Goal: Task Accomplishment & Management: Complete application form

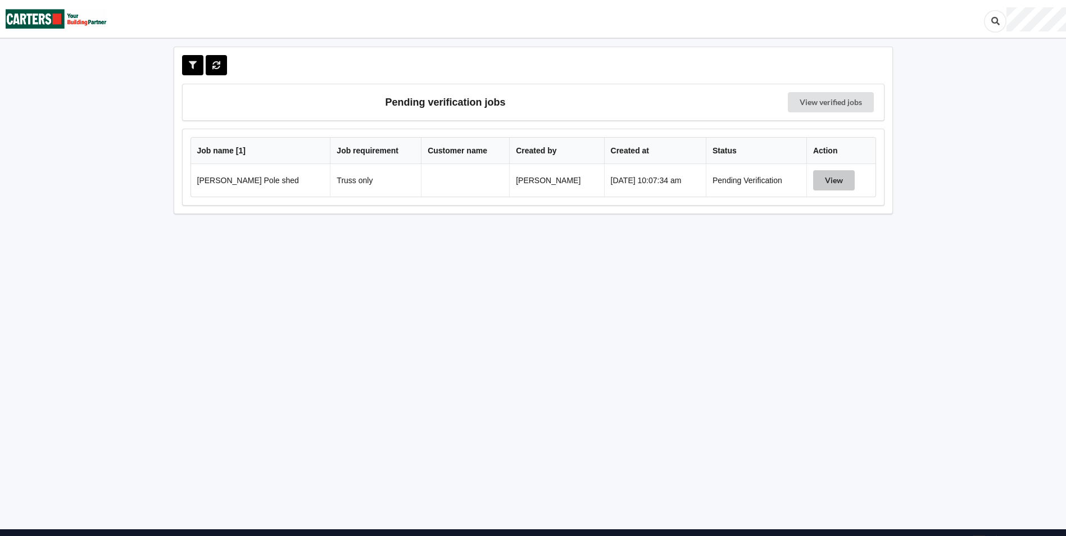
click at [836, 177] on button "View" at bounding box center [834, 180] width 42 height 20
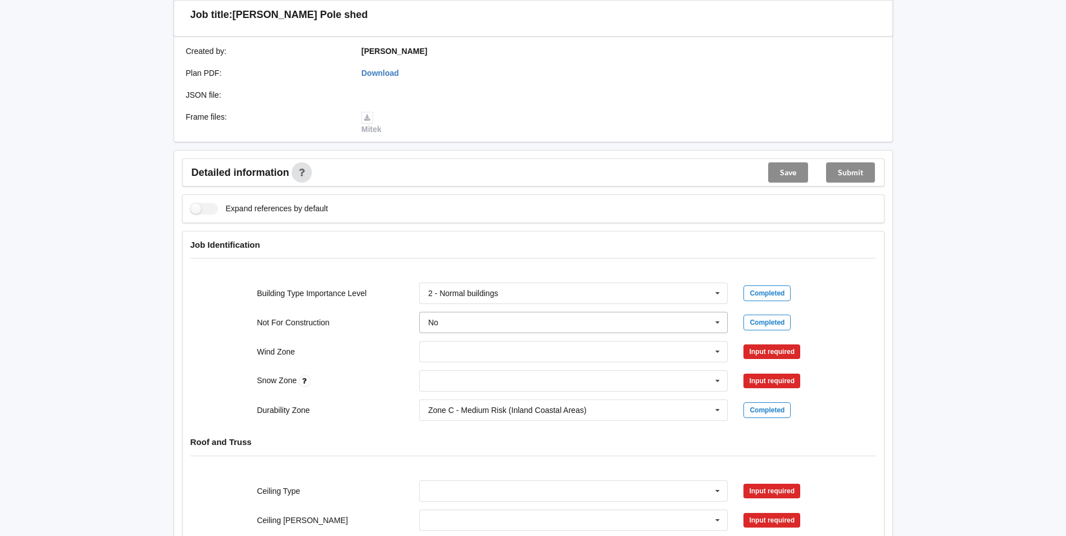
scroll to position [337, 0]
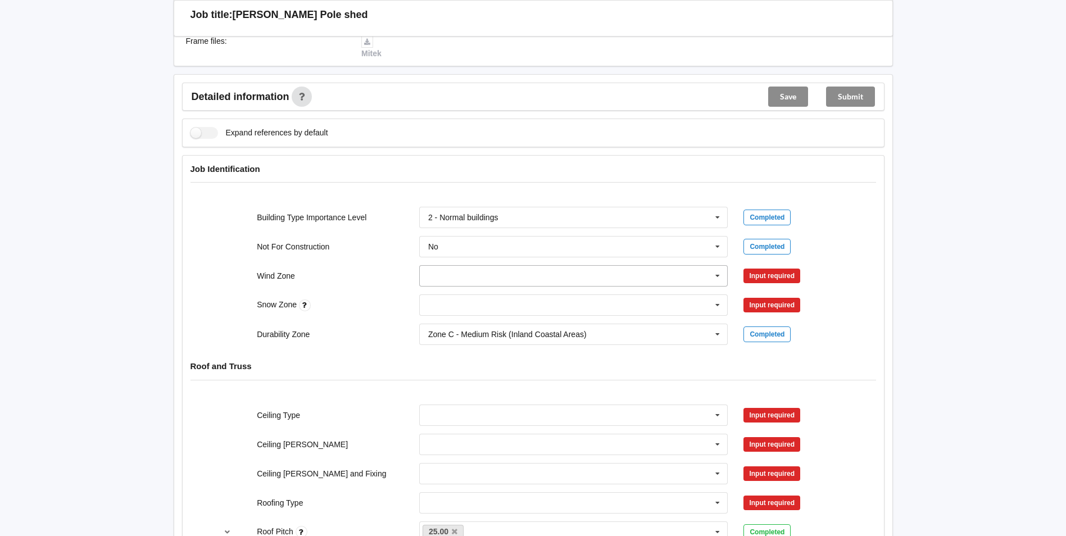
click at [718, 274] on icon at bounding box center [717, 276] width 17 height 21
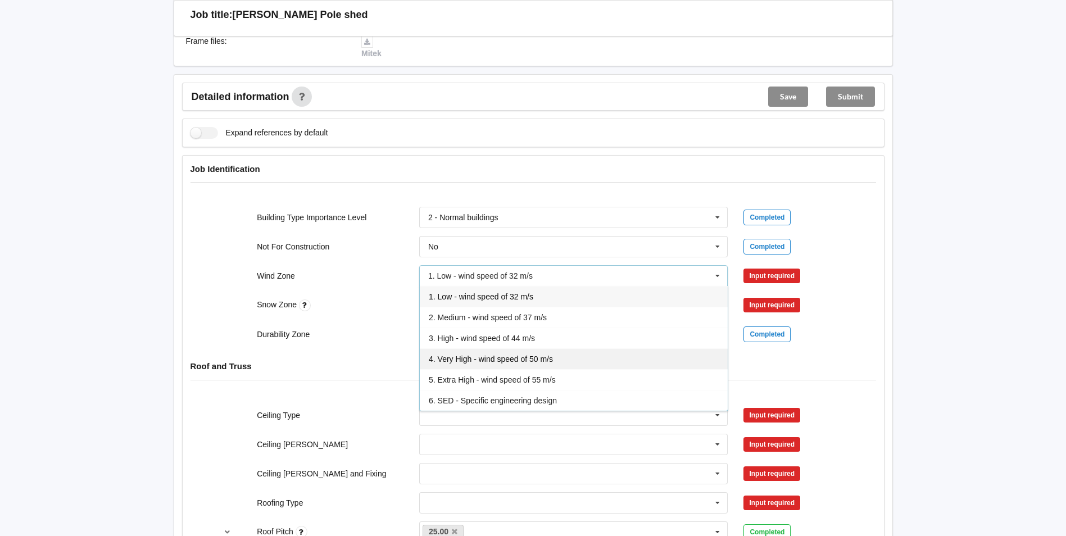
click at [589, 359] on div "4. Very High - wind speed of 50 m/s" at bounding box center [574, 358] width 308 height 21
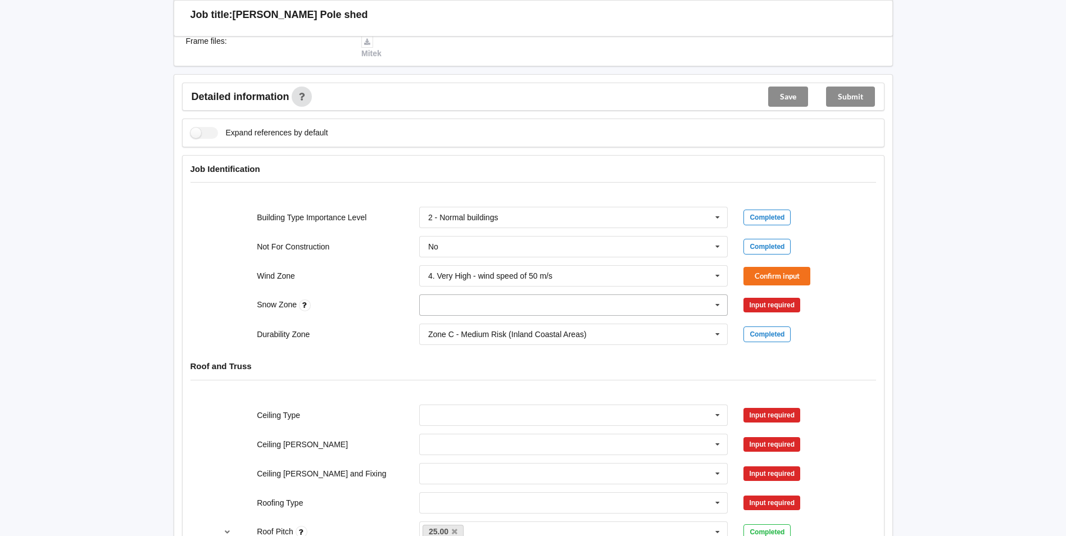
click at [717, 306] on icon at bounding box center [717, 305] width 17 height 21
click at [624, 331] on div "N0" at bounding box center [574, 325] width 308 height 21
click at [777, 281] on button "Confirm input" at bounding box center [776, 276] width 67 height 19
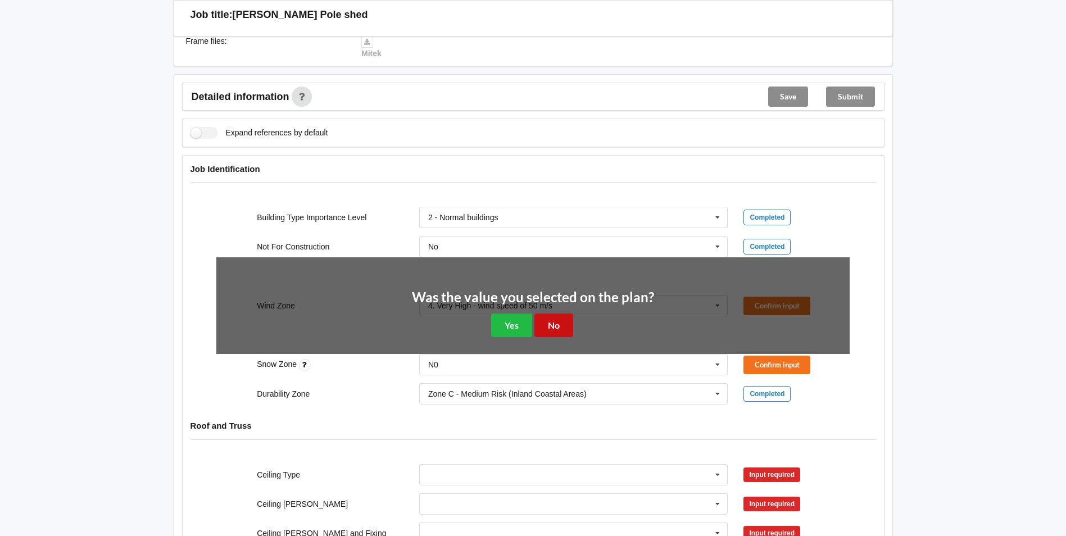
drag, startPoint x: 557, startPoint y: 324, endPoint x: 594, endPoint y: 321, distance: 37.2
click at [557, 325] on button "No" at bounding box center [553, 324] width 39 height 23
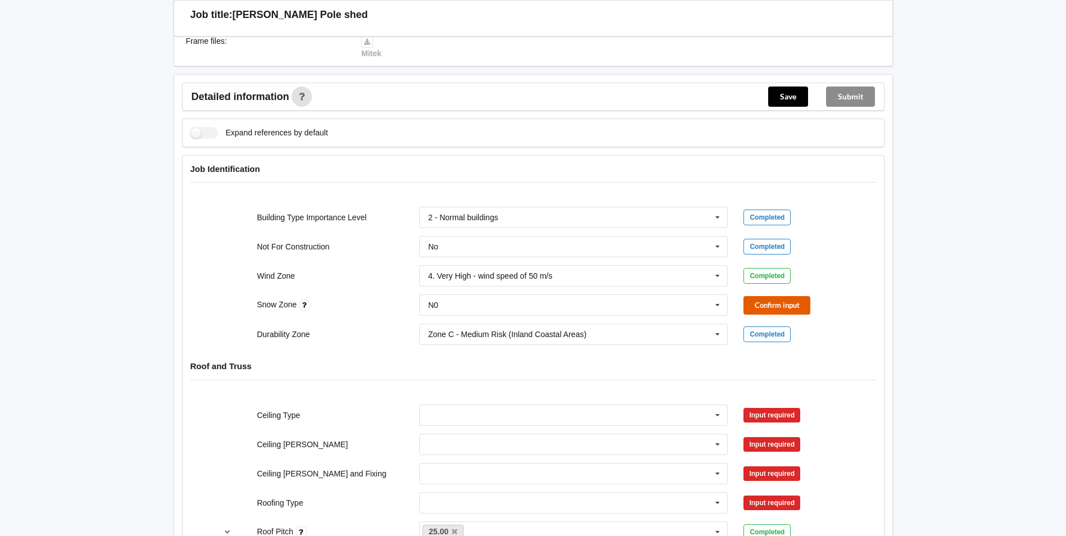
click at [789, 303] on button "Confirm input" at bounding box center [776, 305] width 67 height 19
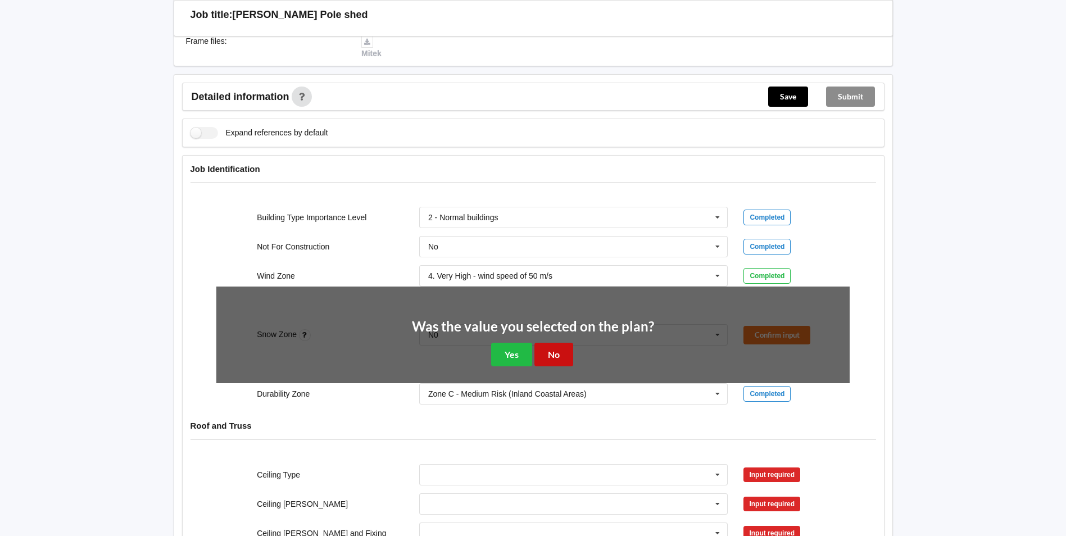
click at [552, 355] on button "No" at bounding box center [553, 354] width 39 height 23
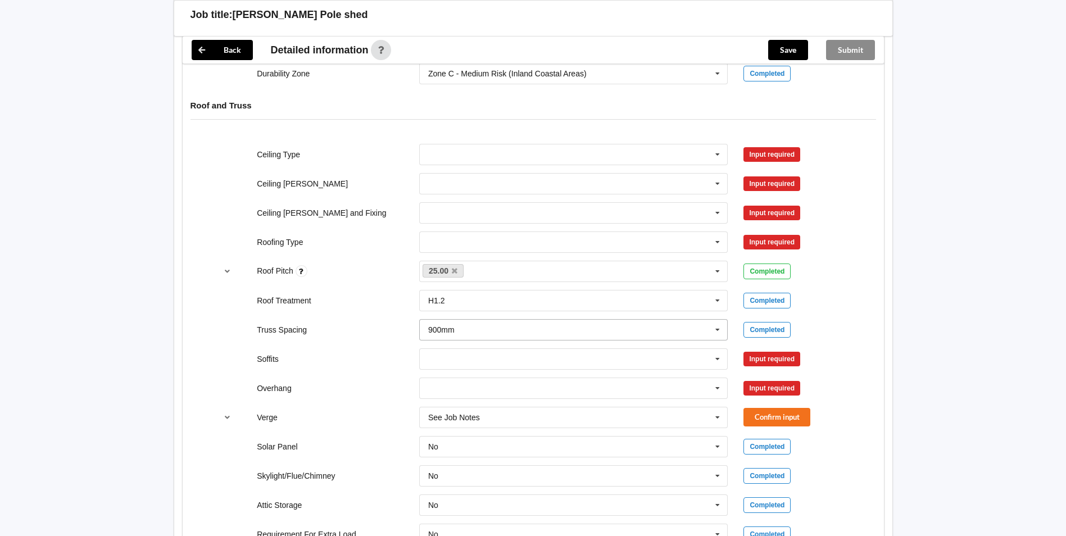
scroll to position [618, 0]
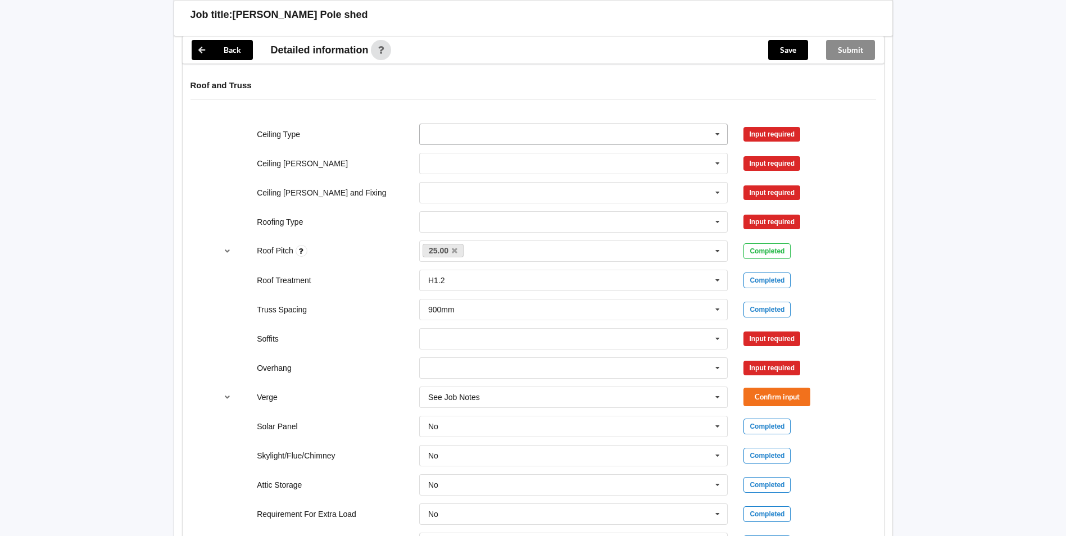
click at [719, 135] on icon at bounding box center [717, 134] width 17 height 21
click at [526, 230] on div "None" at bounding box center [574, 238] width 308 height 21
click at [701, 167] on input "text" at bounding box center [574, 163] width 308 height 20
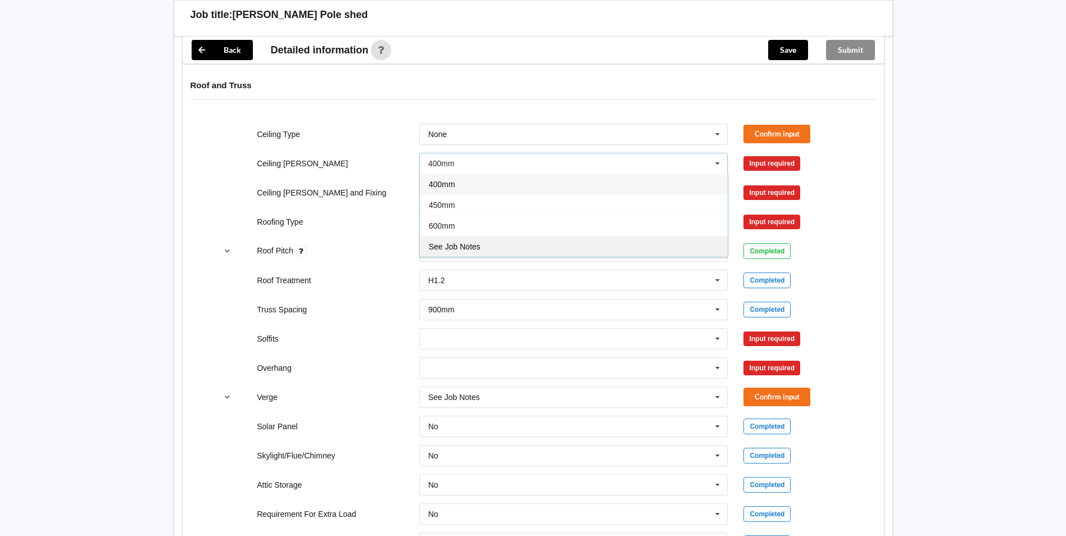
click at [624, 244] on div "See Job Notes" at bounding box center [574, 246] width 308 height 21
click at [717, 197] on icon at bounding box center [717, 193] width 17 height 21
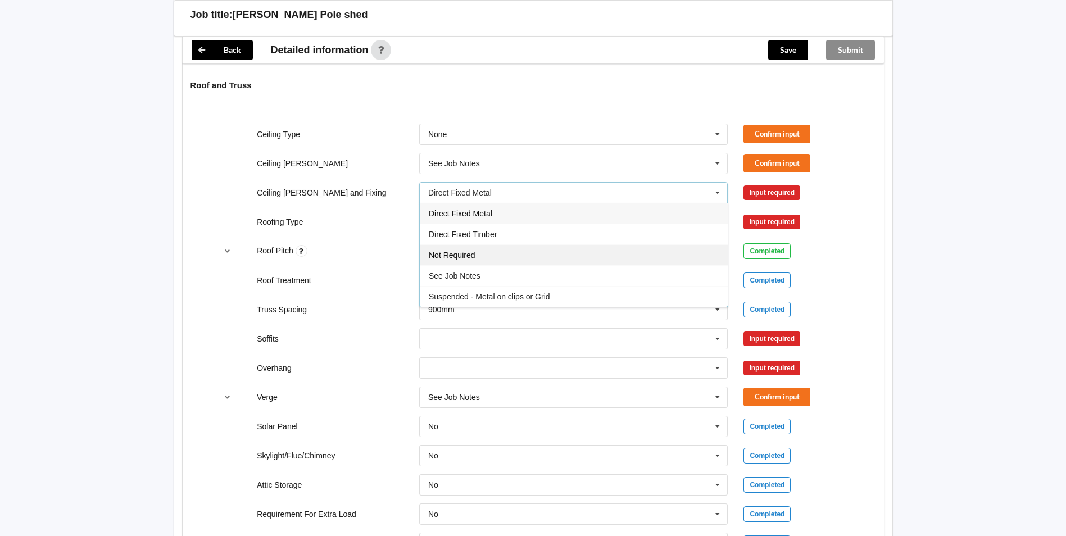
click at [608, 256] on div "Not Required" at bounding box center [574, 254] width 308 height 21
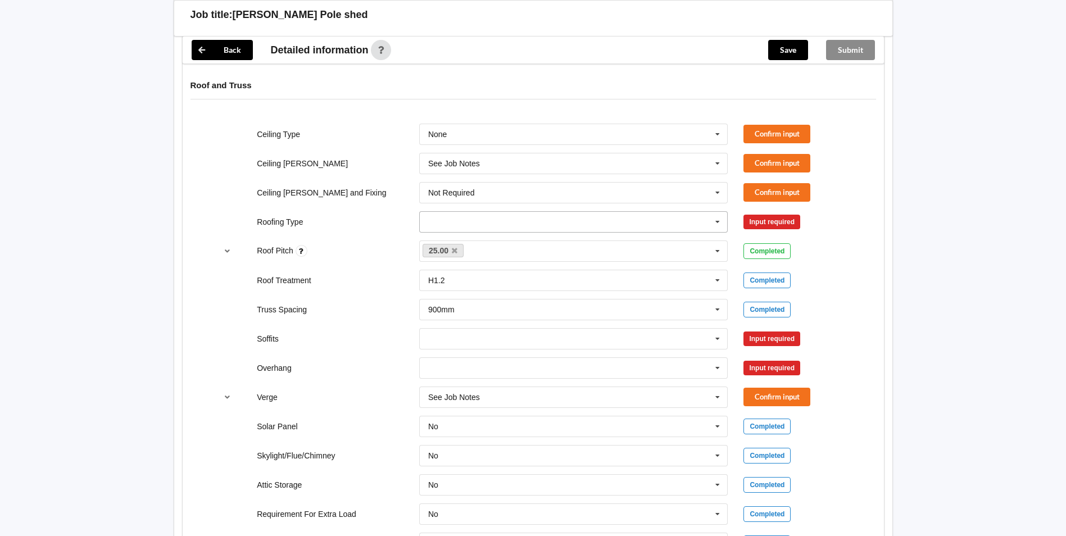
click at [717, 219] on icon at bounding box center [717, 222] width 17 height 21
click at [607, 244] on div "1. [GEOGRAPHIC_DATA]" at bounding box center [574, 242] width 308 height 21
click at [803, 130] on button "Confirm input" at bounding box center [776, 134] width 67 height 19
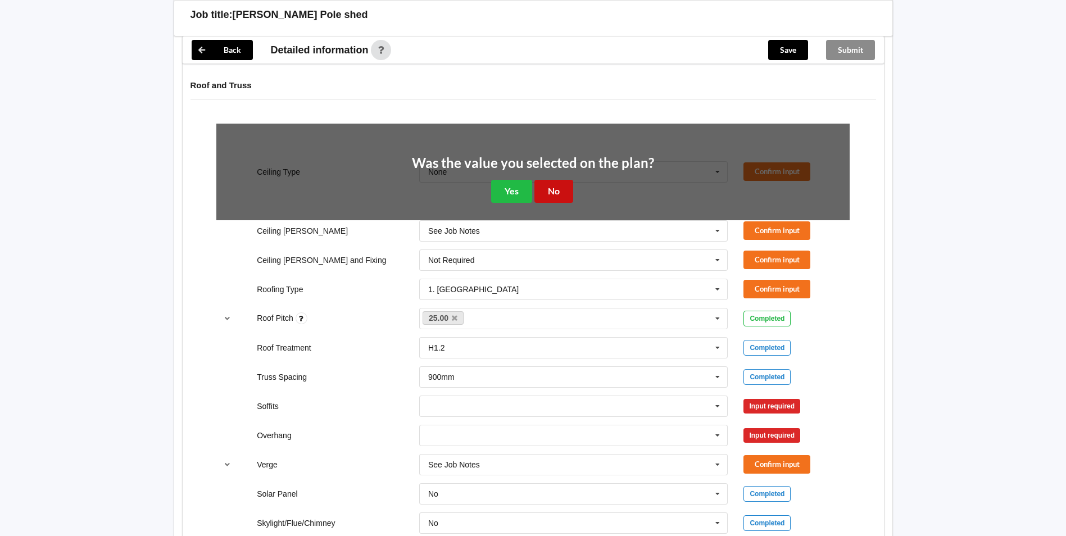
click at [564, 188] on button "No" at bounding box center [553, 191] width 39 height 23
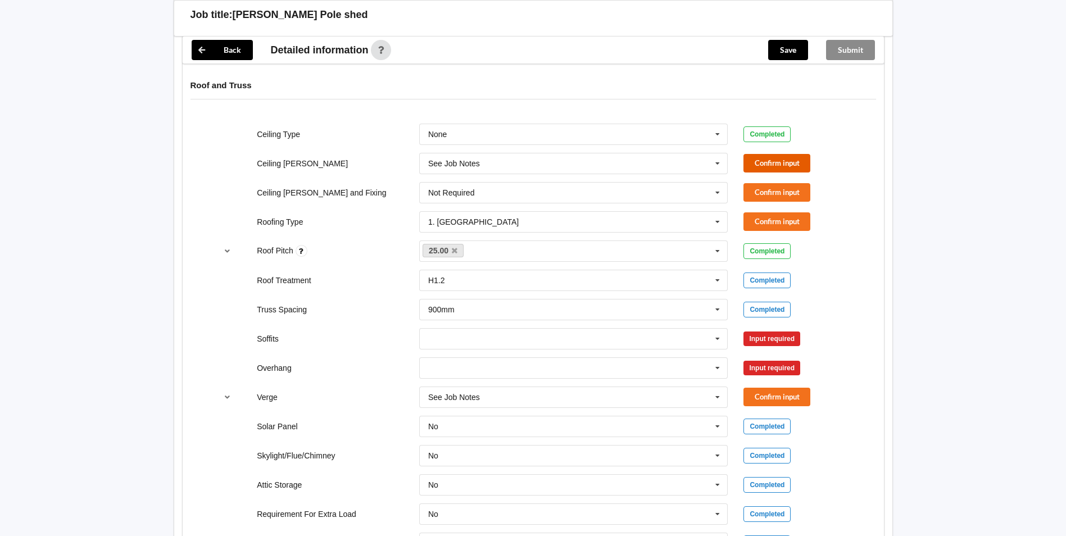
click at [777, 159] on button "Confirm input" at bounding box center [776, 163] width 67 height 19
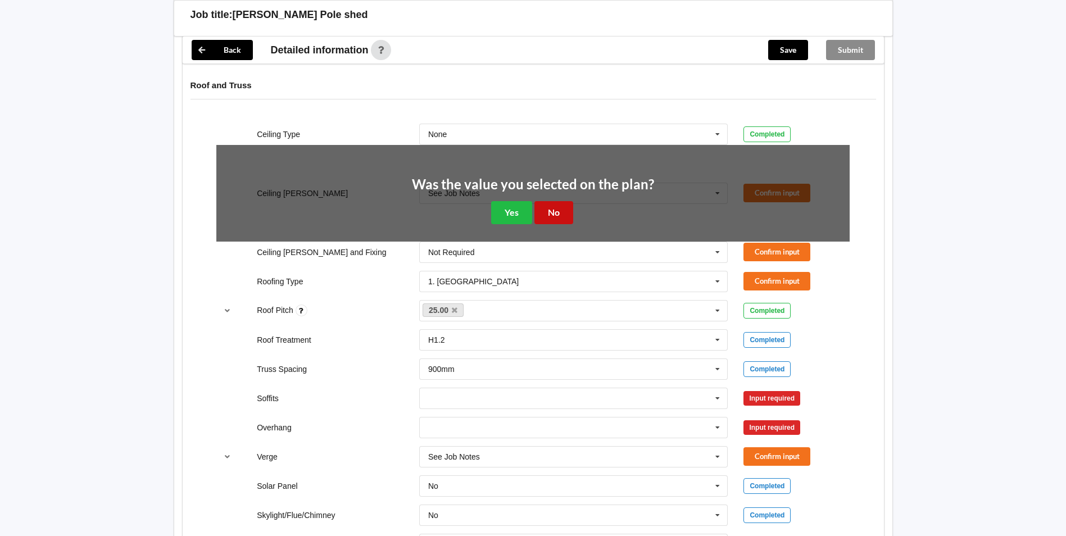
drag, startPoint x: 552, startPoint y: 210, endPoint x: 569, endPoint y: 210, distance: 16.9
click at [559, 210] on button "No" at bounding box center [553, 212] width 39 height 23
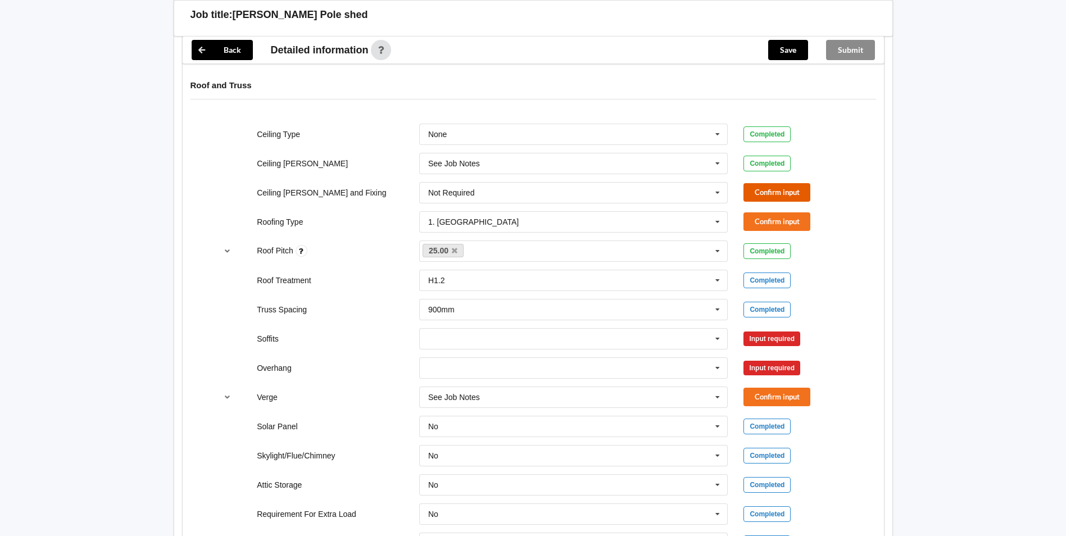
click at [764, 187] on button "Confirm input" at bounding box center [776, 192] width 67 height 19
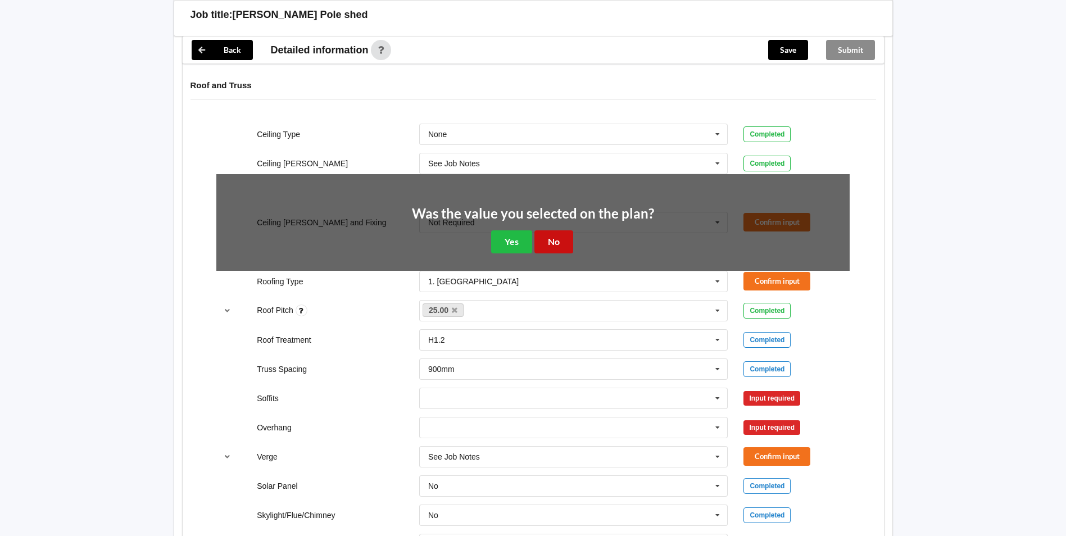
click at [547, 246] on button "No" at bounding box center [553, 241] width 39 height 23
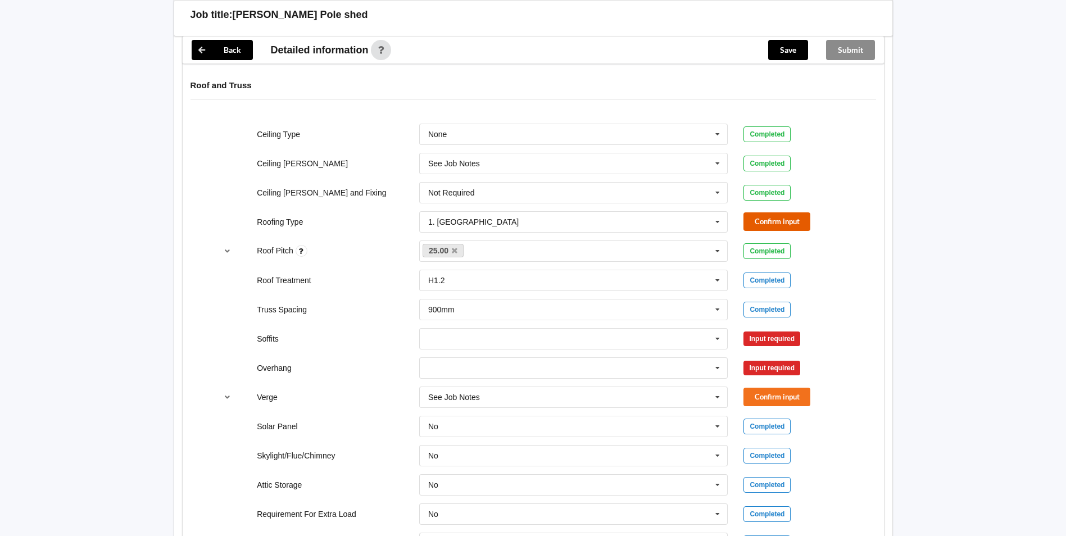
click at [783, 226] on button "Confirm input" at bounding box center [776, 221] width 67 height 19
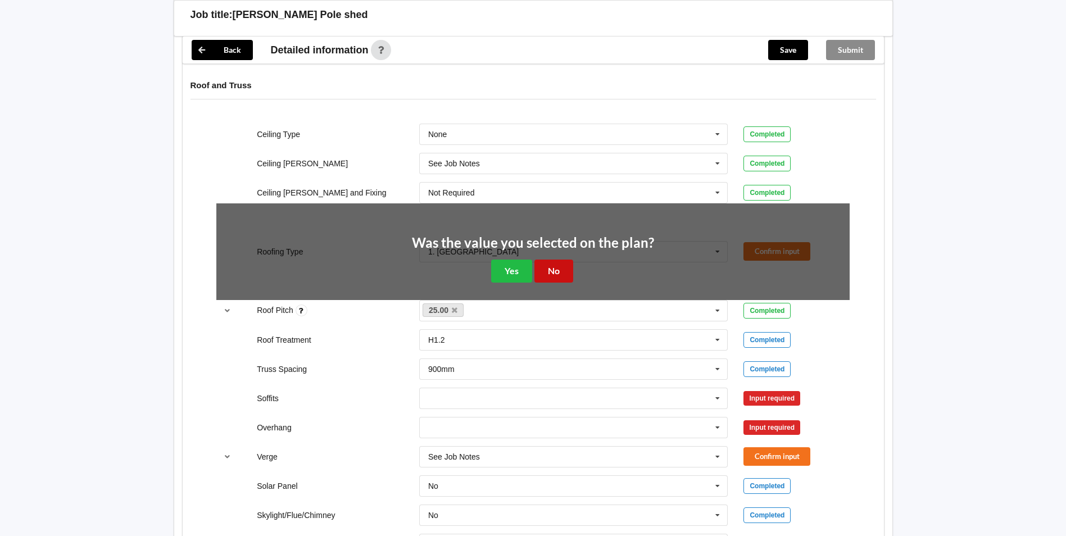
click at [560, 266] on button "No" at bounding box center [553, 271] width 39 height 23
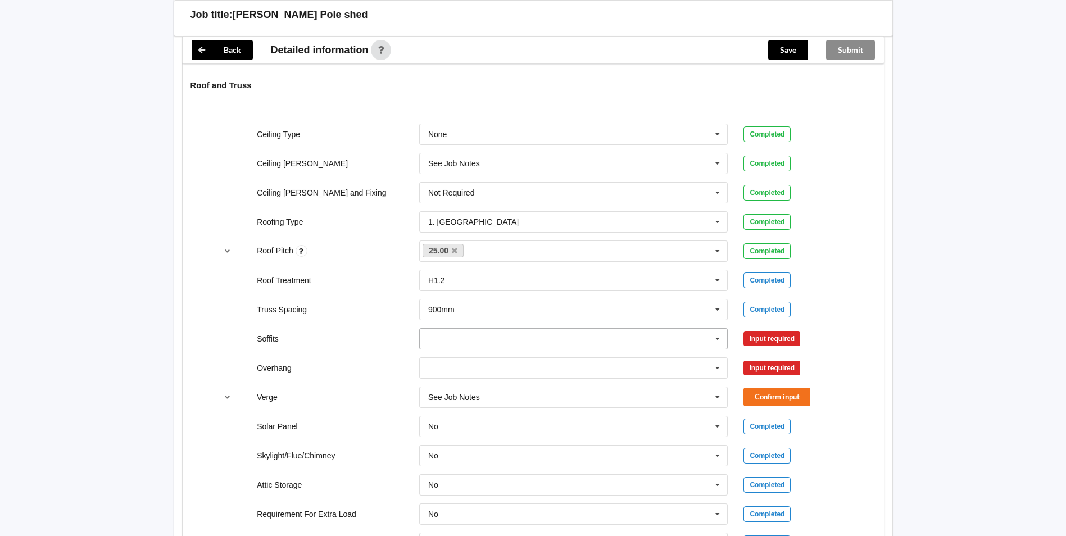
click at [710, 339] on icon at bounding box center [717, 339] width 17 height 21
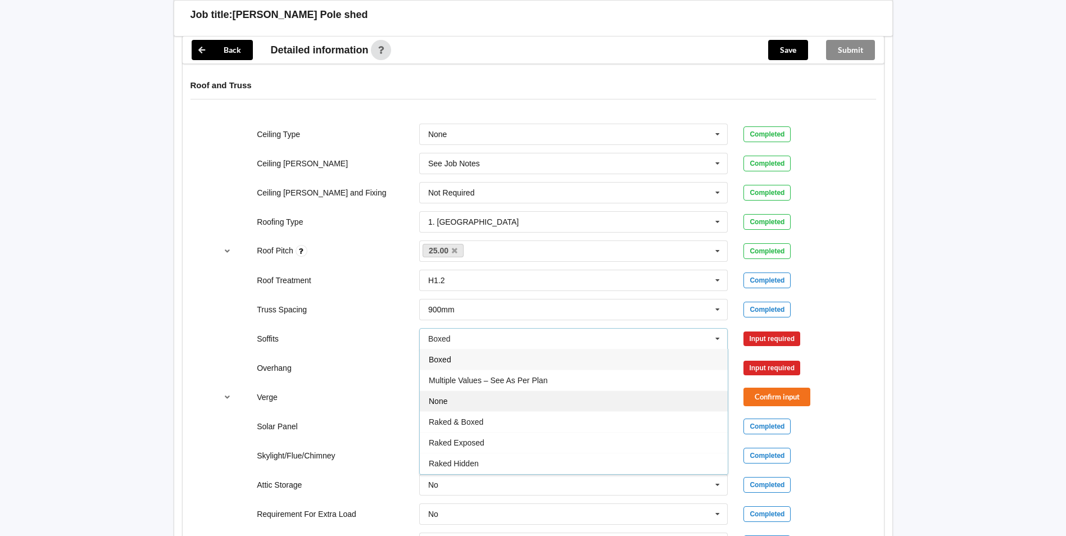
click at [585, 403] on div "None" at bounding box center [574, 400] width 308 height 21
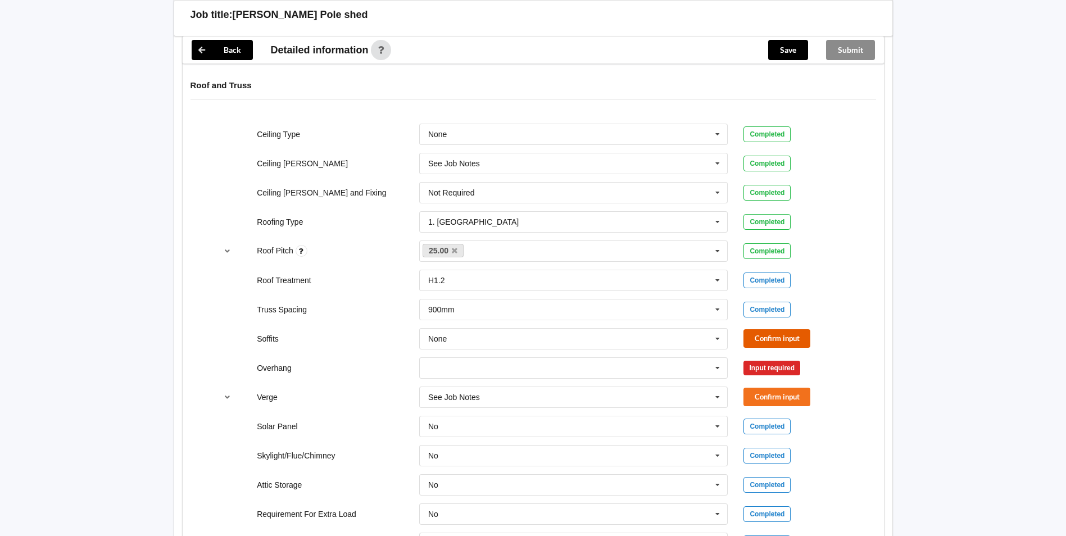
click at [783, 336] on button "Confirm input" at bounding box center [776, 338] width 67 height 19
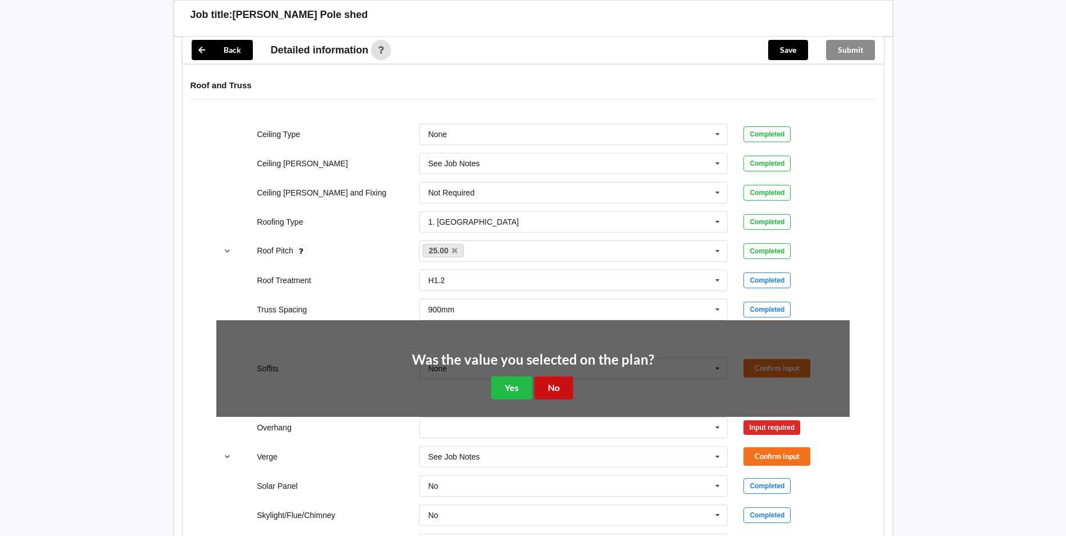
click at [561, 387] on button "No" at bounding box center [553, 387] width 39 height 23
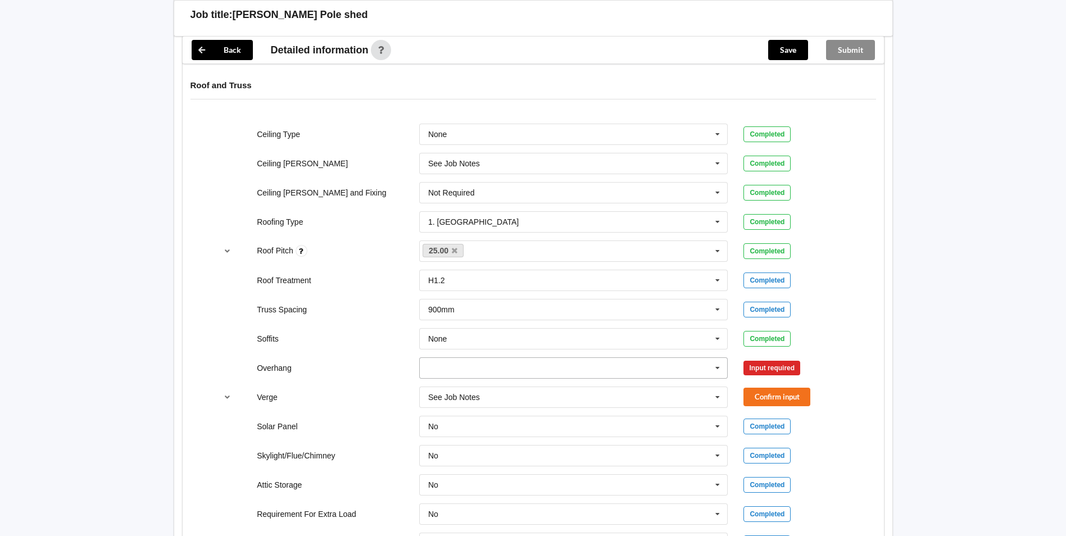
click at [718, 367] on icon at bounding box center [717, 368] width 17 height 21
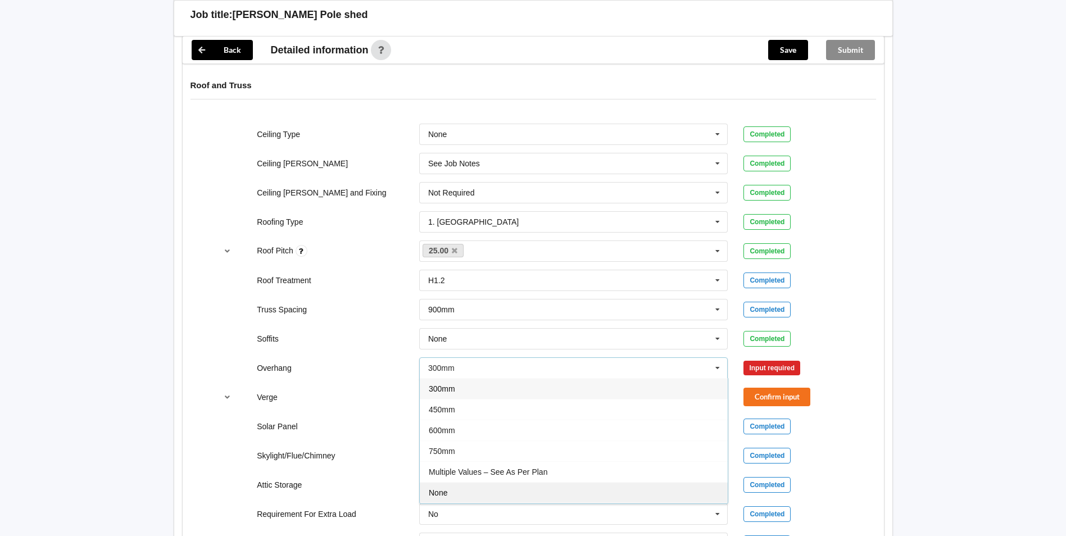
click at [553, 484] on div "None" at bounding box center [574, 492] width 308 height 21
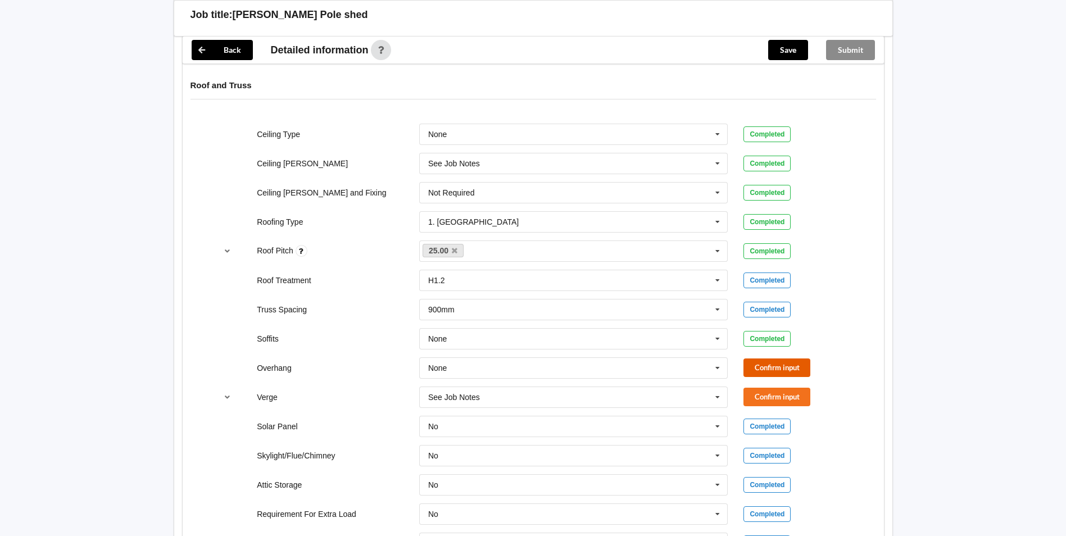
click at [774, 368] on button "Confirm input" at bounding box center [776, 367] width 67 height 19
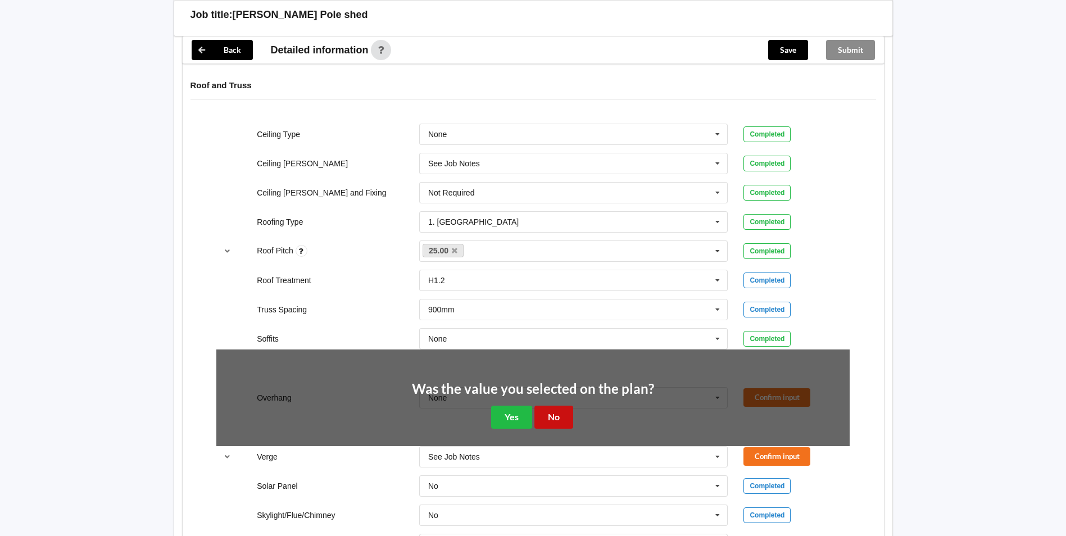
drag, startPoint x: 543, startPoint y: 417, endPoint x: 634, endPoint y: 410, distance: 91.3
click at [546, 417] on button "No" at bounding box center [553, 417] width 39 height 23
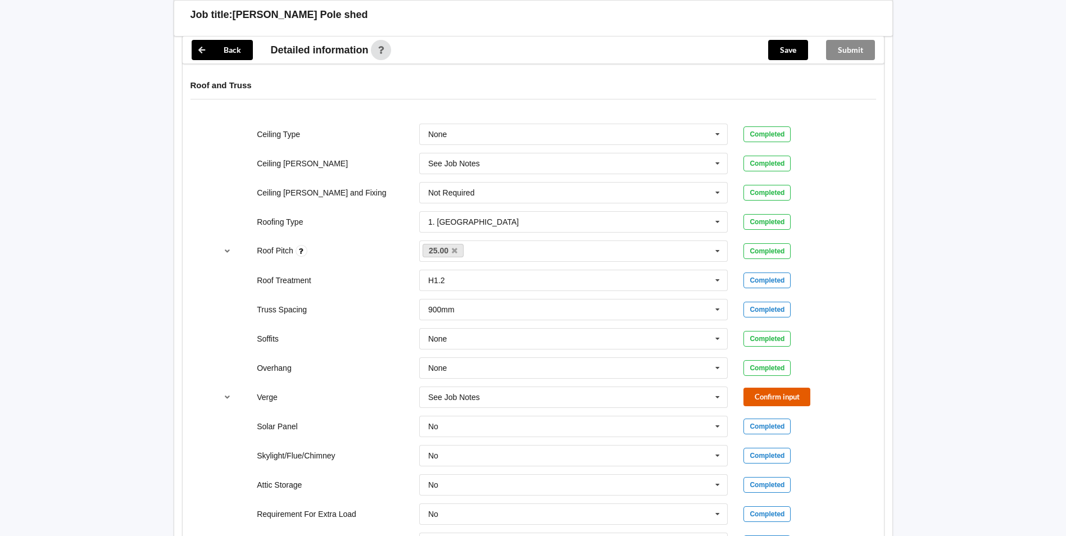
click at [765, 398] on button "Confirm input" at bounding box center [776, 397] width 67 height 19
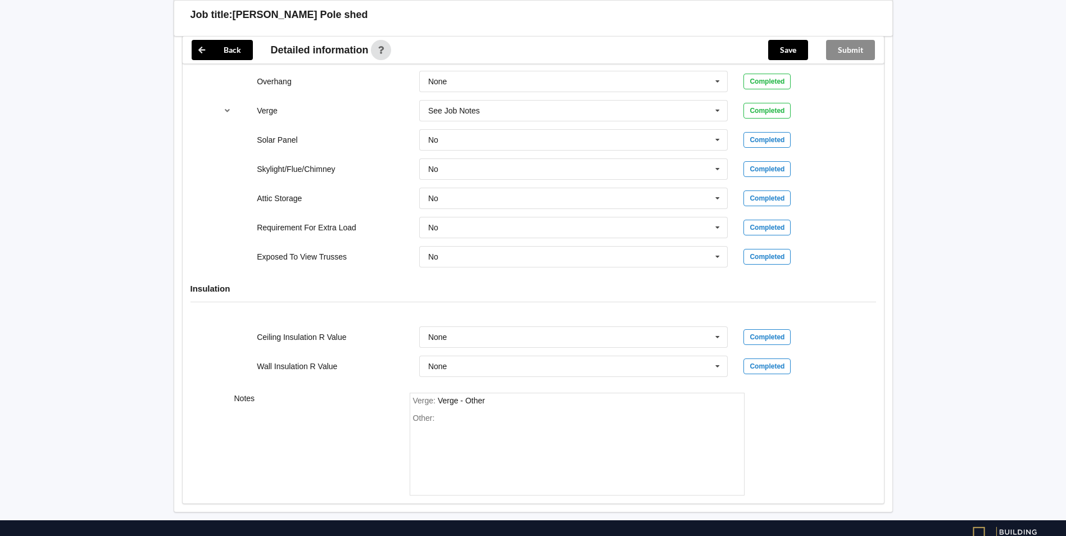
scroll to position [945, 0]
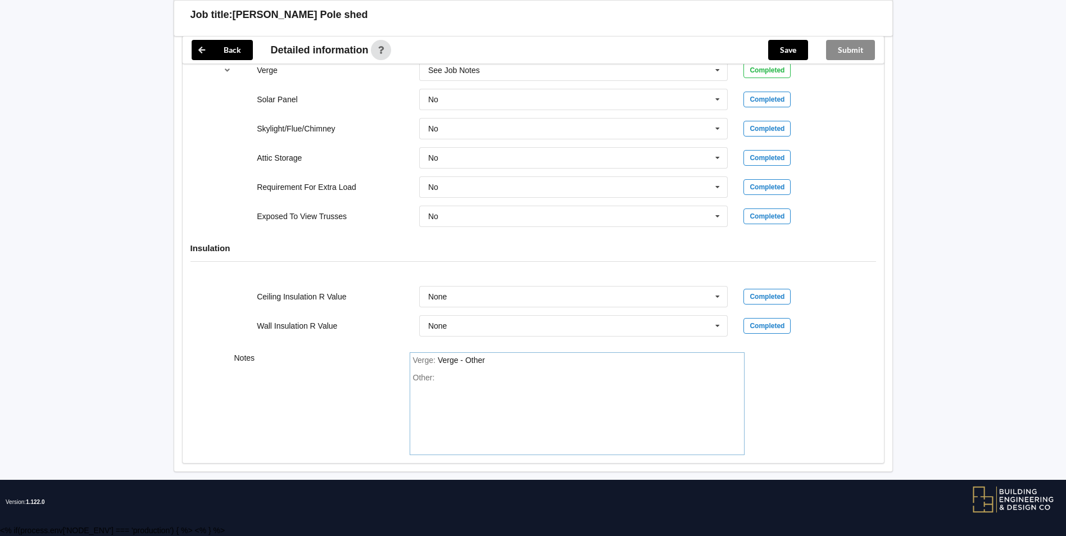
click at [479, 372] on div "Verge : Verge - Other Other:" at bounding box center [577, 403] width 335 height 103
click at [783, 52] on button "Save" at bounding box center [788, 50] width 40 height 20
click at [849, 48] on button "Submit" at bounding box center [850, 50] width 49 height 20
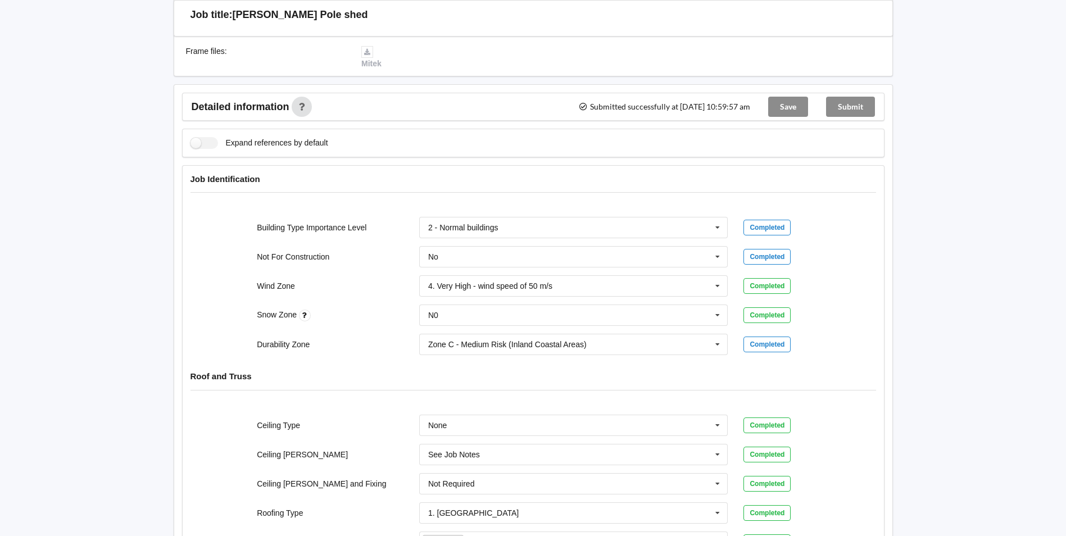
scroll to position [0, 0]
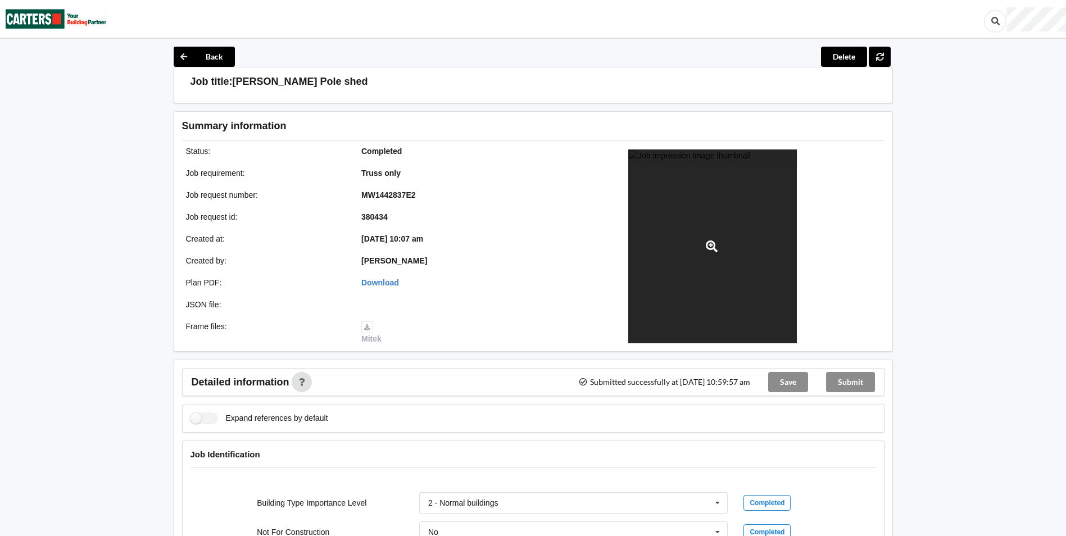
click at [698, 256] on div at bounding box center [712, 246] width 169 height 194
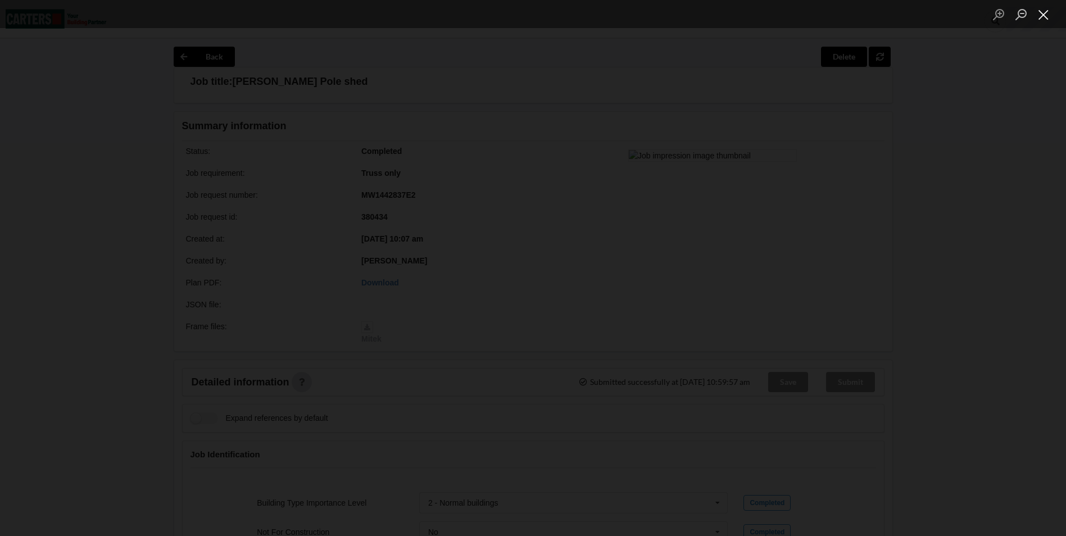
click at [1044, 13] on button "Close lightbox" at bounding box center [1043, 14] width 22 height 20
